Goal: Task Accomplishment & Management: Use online tool/utility

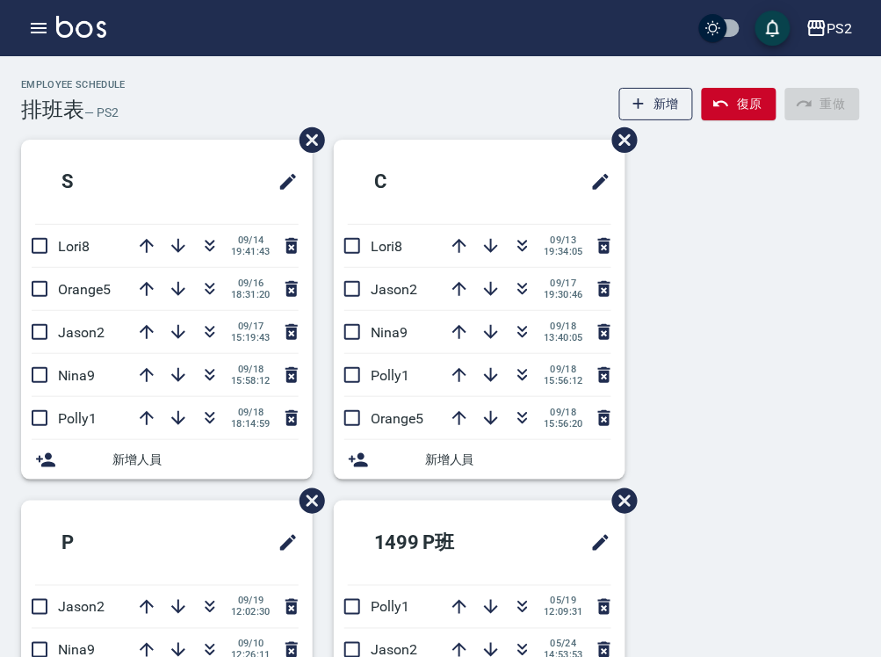
click at [880, 85] on div "Employee Schedule 排班表 — PS2 新增 復原 重做 S Lori8 09/14 19:41:43 Orange5 09/16 18:31…" at bounding box center [440, 650] width 881 height 1143
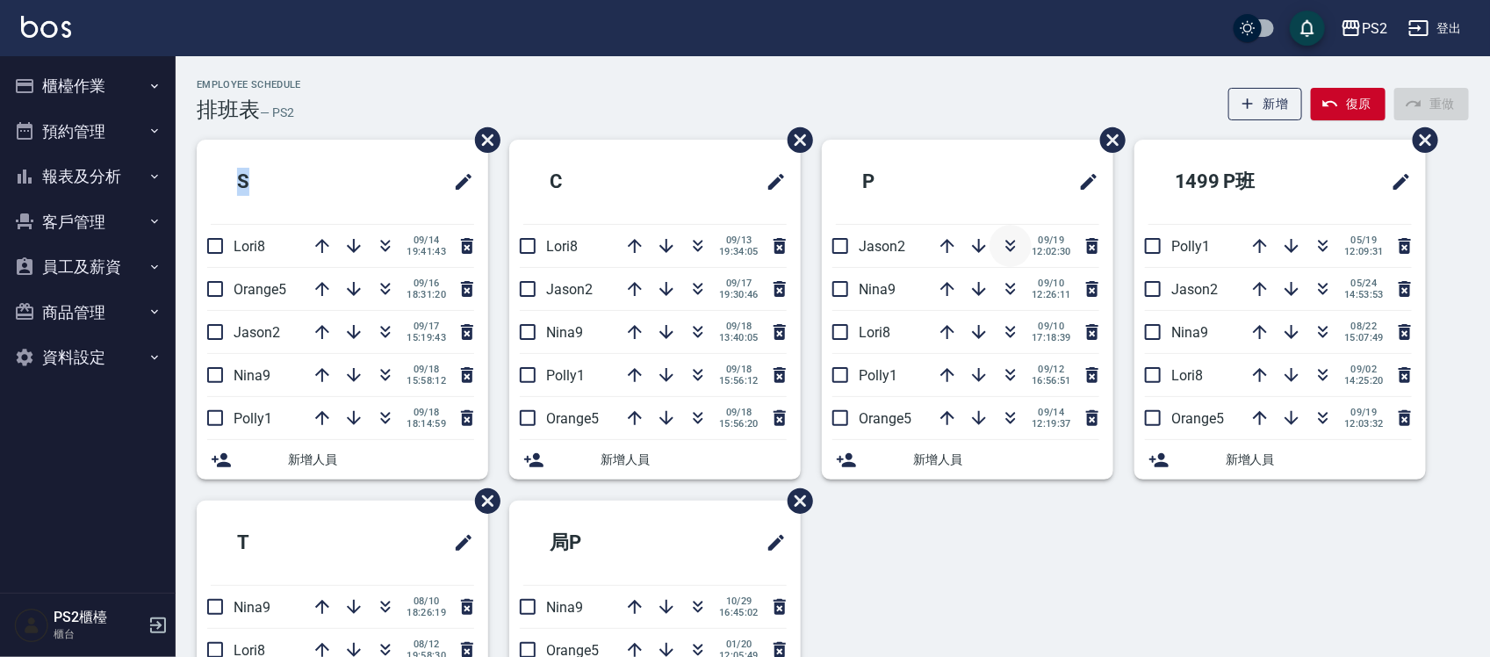
click at [880, 235] on icon "button" at bounding box center [1010, 245] width 21 height 21
click at [529, 90] on div "Employee Schedule 排班表 — PS2 新增 復原 重做" at bounding box center [833, 100] width 1272 height 43
click at [880, 417] on icon "button" at bounding box center [948, 418] width 14 height 14
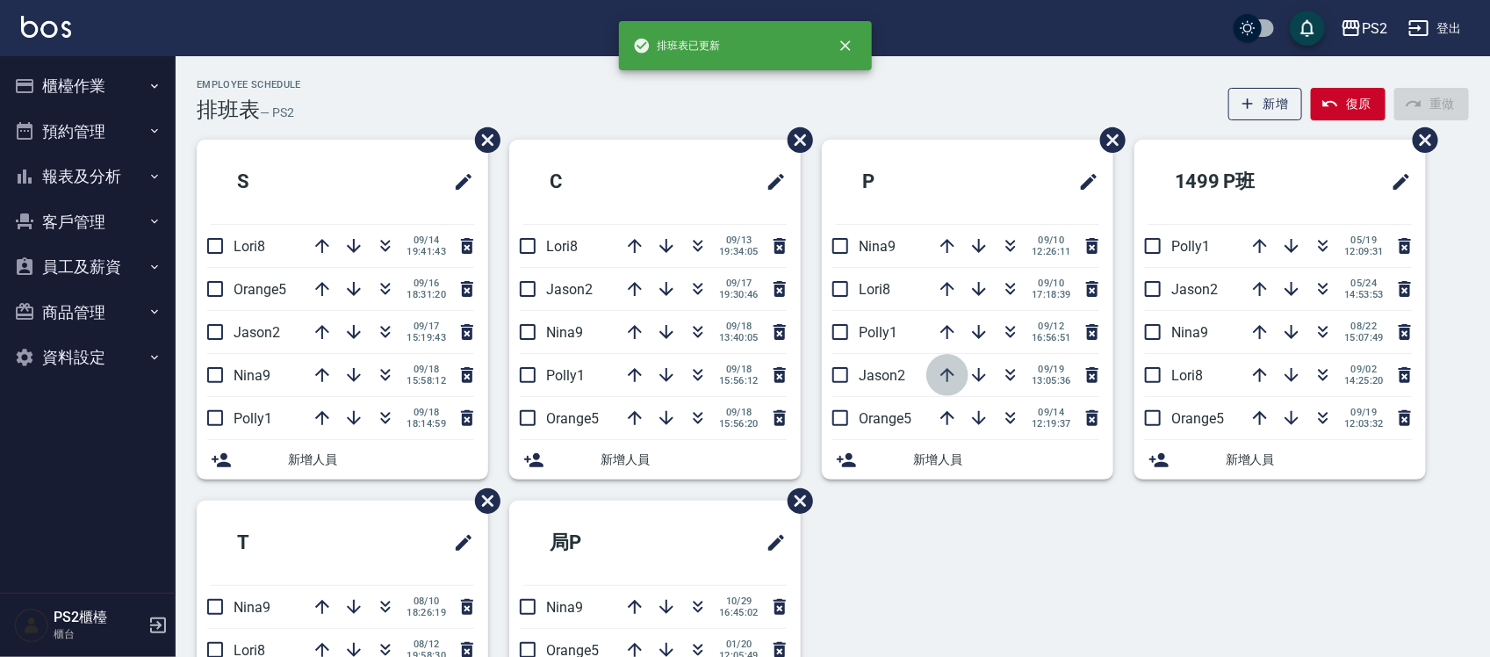
click at [880, 378] on icon "button" at bounding box center [947, 374] width 21 height 21
click at [880, 336] on icon "button" at bounding box center [947, 331] width 21 height 21
click at [880, 297] on icon "button" at bounding box center [947, 288] width 21 height 21
click at [880, 95] on div "Employee Schedule 排班表 — PS2 新增 復原 重做" at bounding box center [833, 100] width 1272 height 43
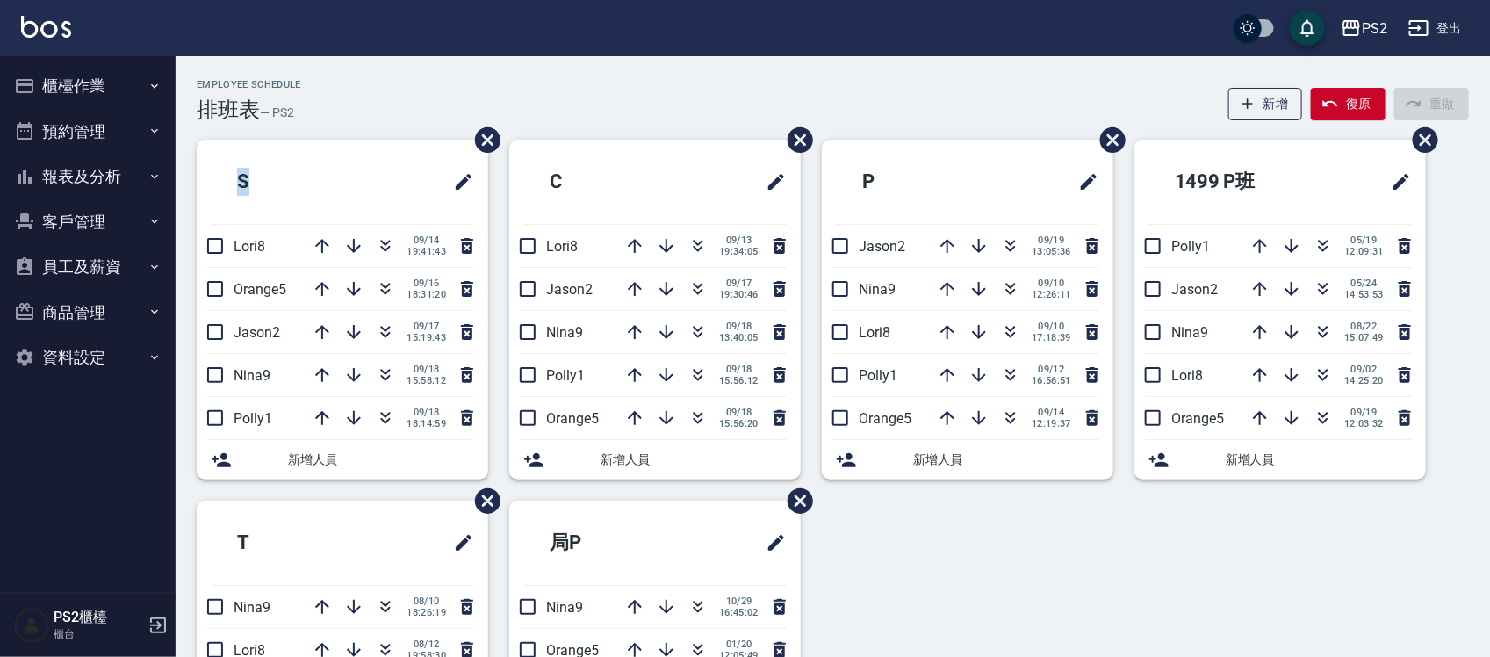
click at [880, 95] on div "Employee Schedule 排班表 — PS2 新增 復原 重做" at bounding box center [833, 100] width 1272 height 43
click at [797, 79] on div "Employee Schedule 排班表 — PS2 新增 復原 重做" at bounding box center [833, 100] width 1272 height 43
click at [701, 286] on icon "button" at bounding box center [698, 288] width 21 height 21
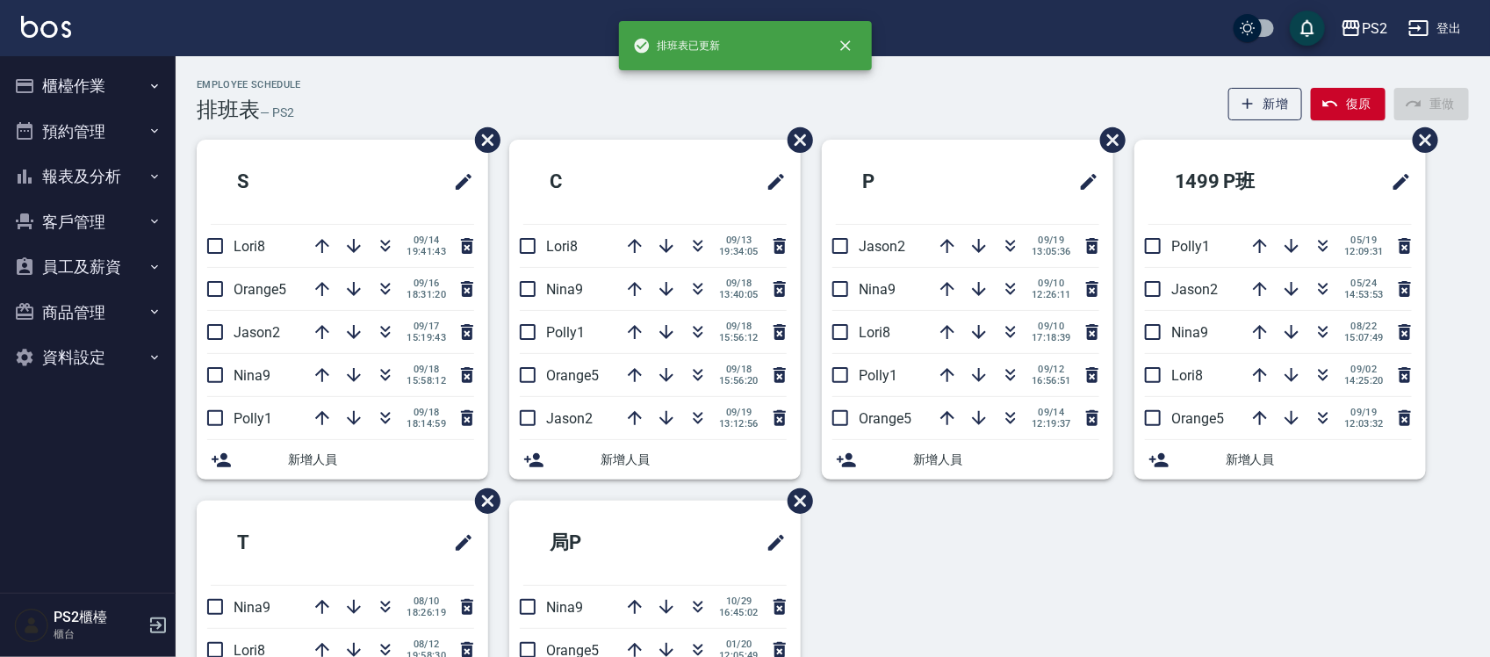
click at [664, 108] on div "Employee Schedule 排班表 — PS2 新增 復原 重做" at bounding box center [833, 100] width 1272 height 43
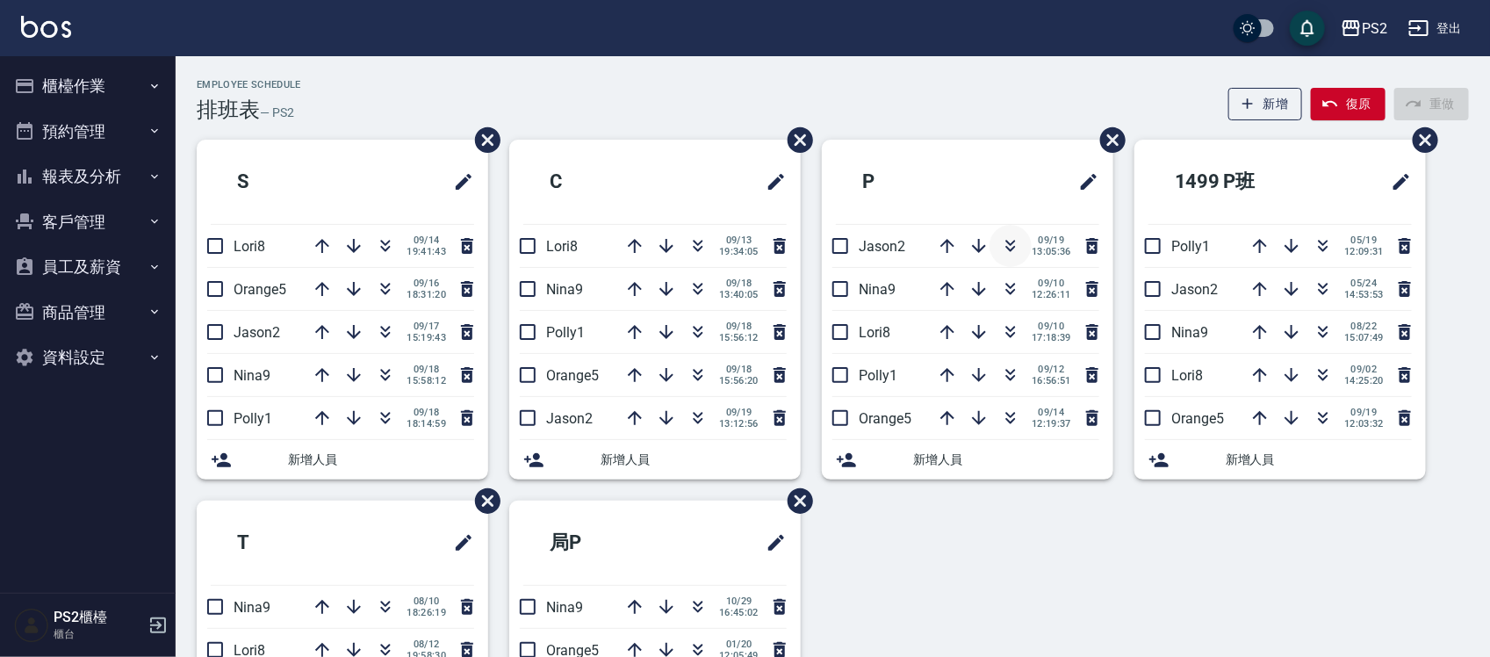
click at [880, 246] on icon "button" at bounding box center [1010, 245] width 21 height 21
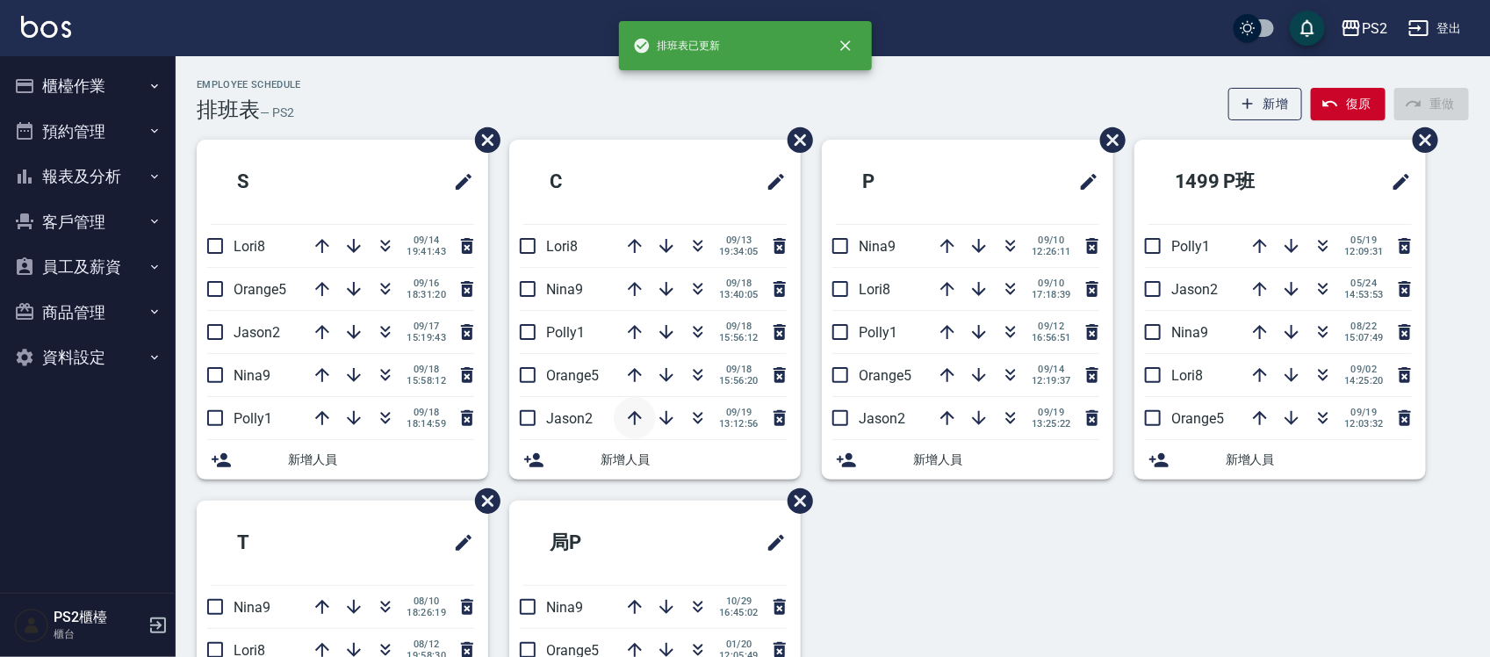
click at [638, 417] on icon "button" at bounding box center [635, 418] width 14 height 14
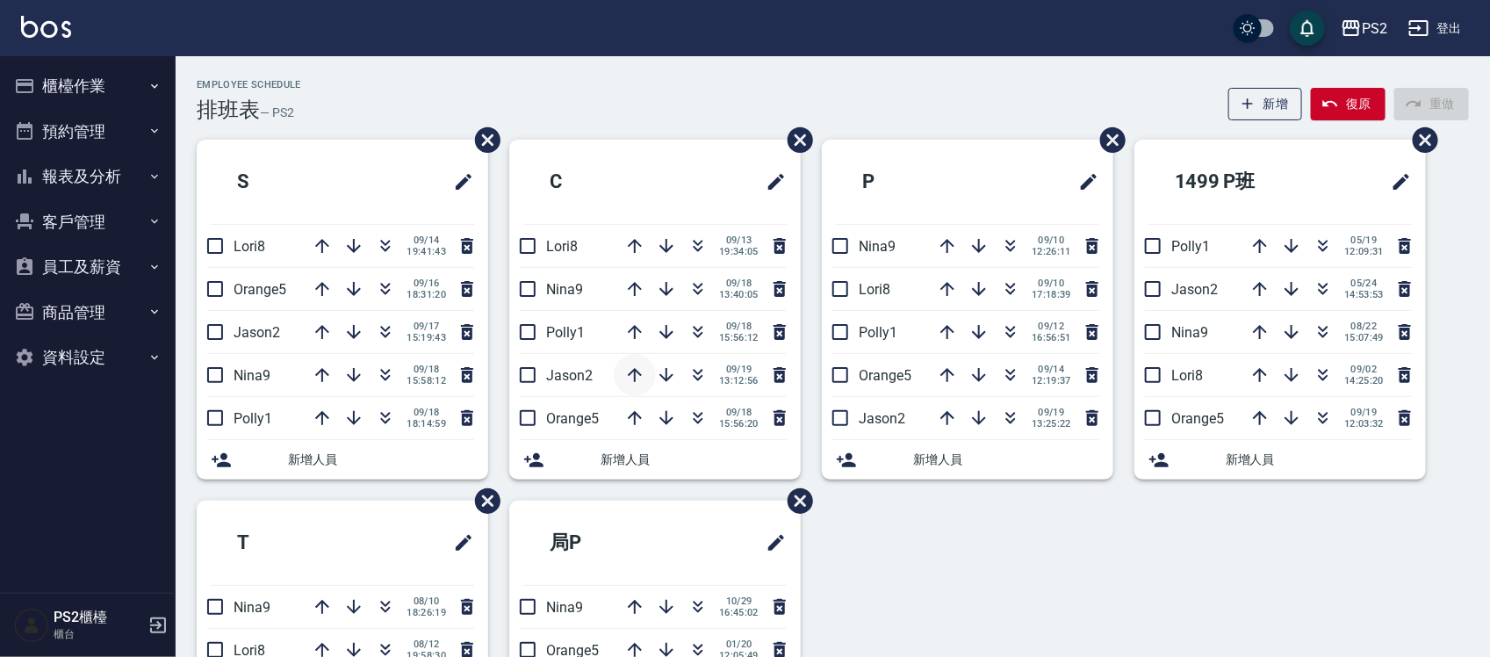
click at [637, 370] on icon "button" at bounding box center [634, 374] width 21 height 21
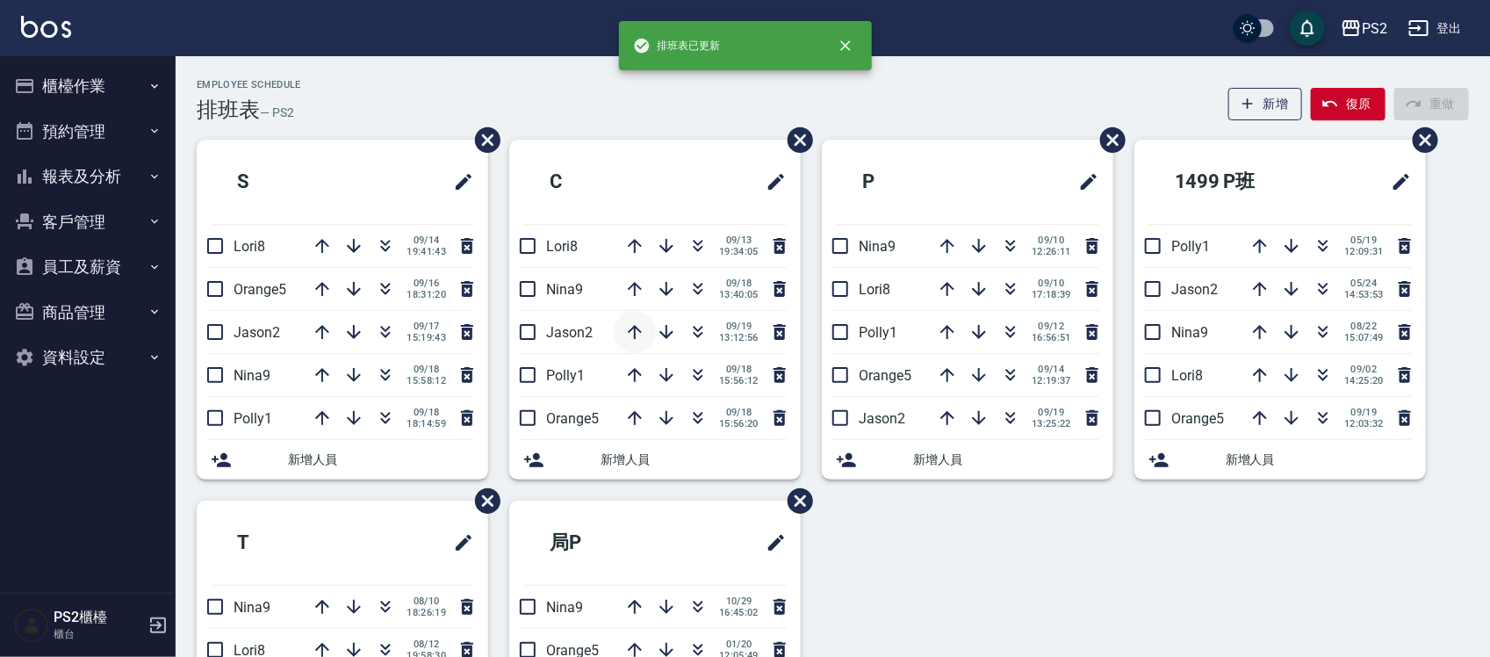
click at [632, 329] on icon "button" at bounding box center [635, 332] width 14 height 14
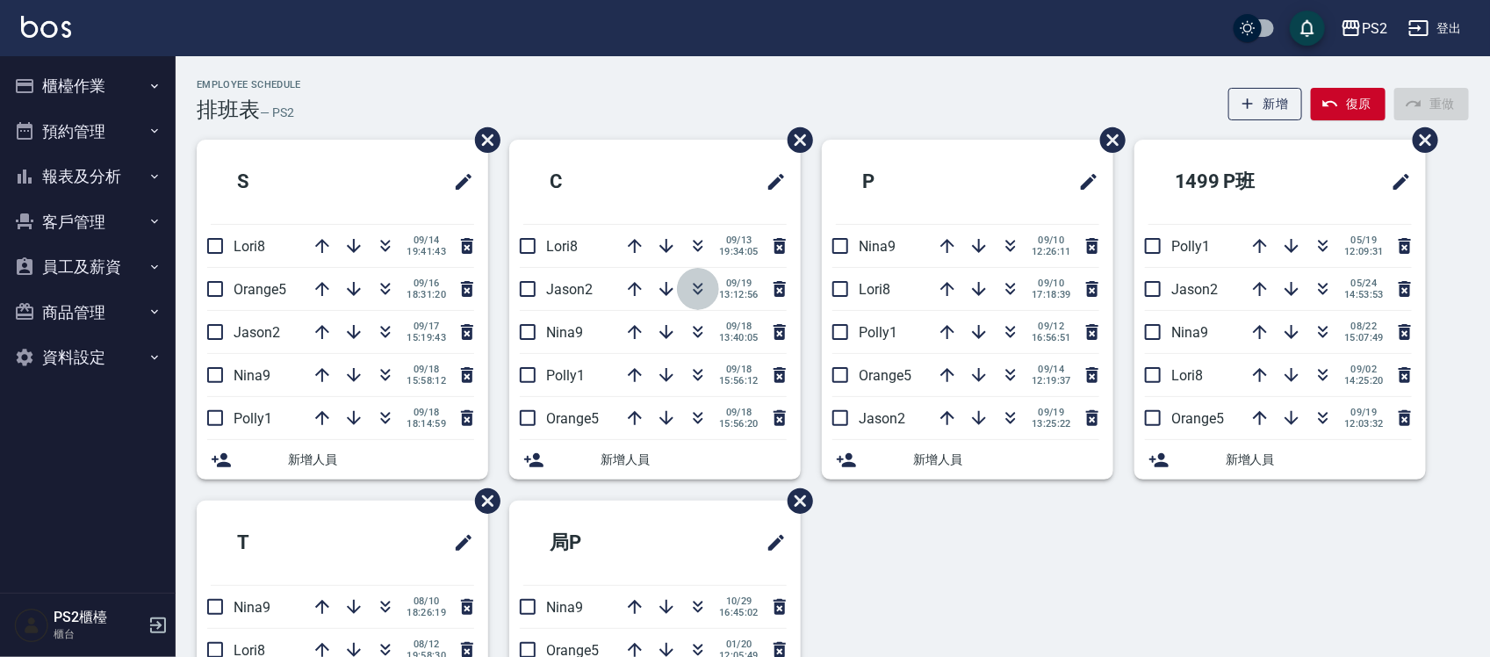
click at [700, 287] on icon "button" at bounding box center [698, 288] width 21 height 21
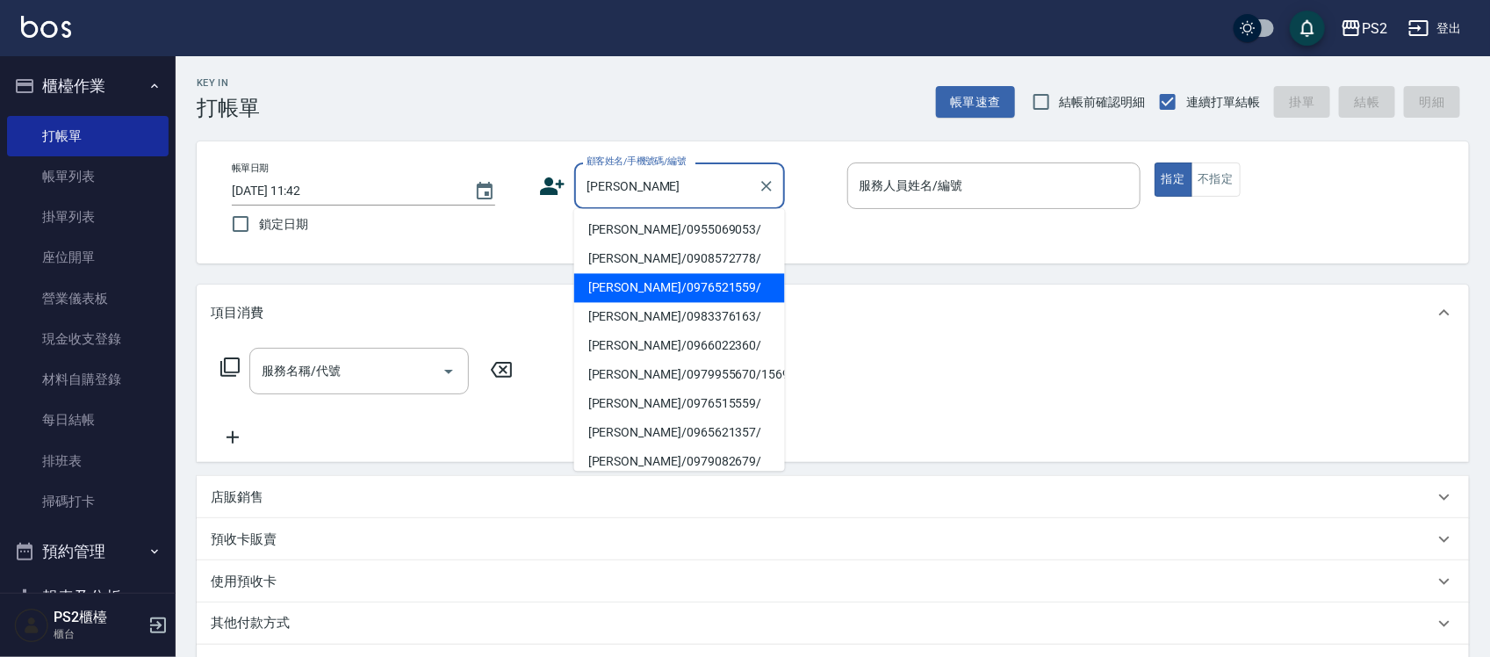
click at [660, 284] on li "[PERSON_NAME]/0976521559/" at bounding box center [679, 288] width 211 height 29
type input "[PERSON_NAME]/0976521559/"
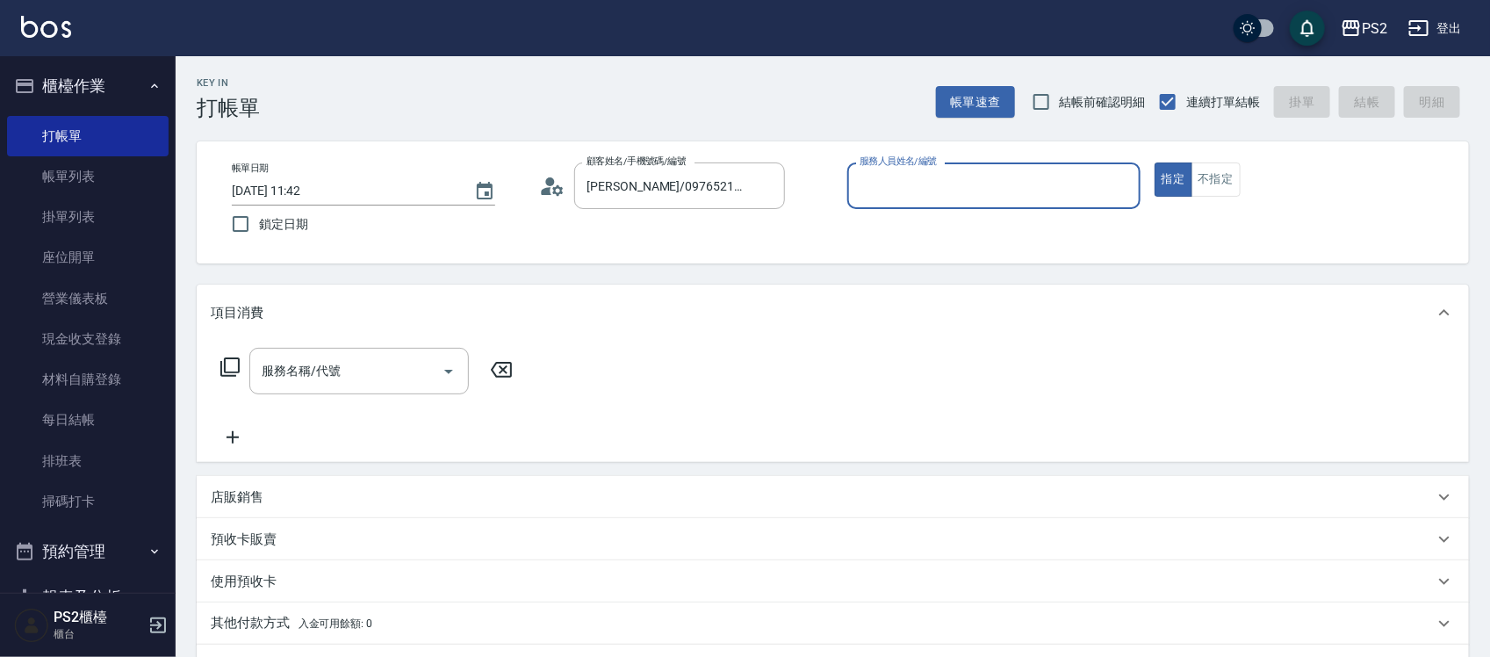
click at [562, 199] on div "顧客姓名/手機號碼/編號 [PERSON_NAME]/0976521559/ 顧客姓名/手機號碼/編號" at bounding box center [685, 185] width 293 height 47
click at [555, 189] on icon at bounding box center [558, 189] width 11 height 11
